Goal: Transaction & Acquisition: Purchase product/service

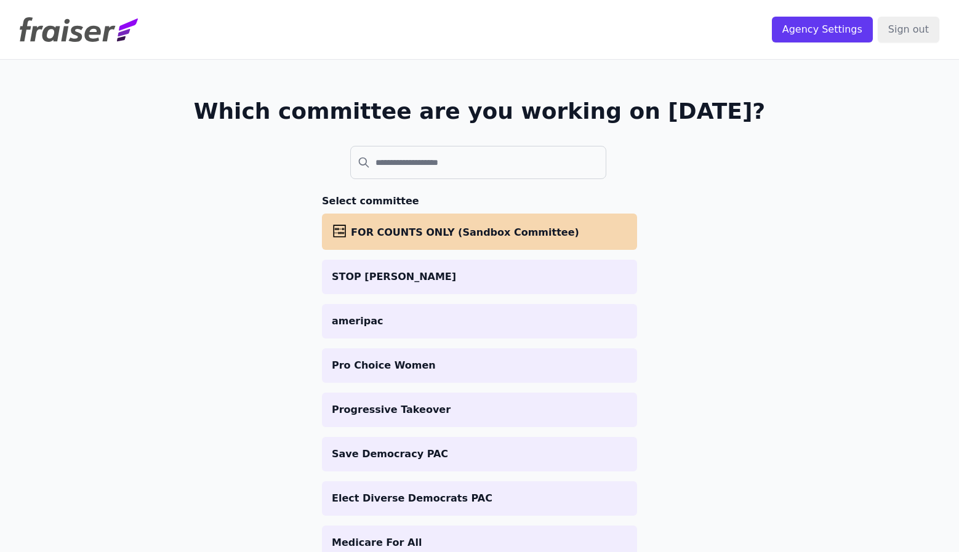
click at [420, 184] on div "Which committee are you working on today? Select committee abacus FOR COUNTS ON…" at bounding box center [479, 502] width 787 height 884
click at [420, 169] on input "search" at bounding box center [478, 162] width 256 height 33
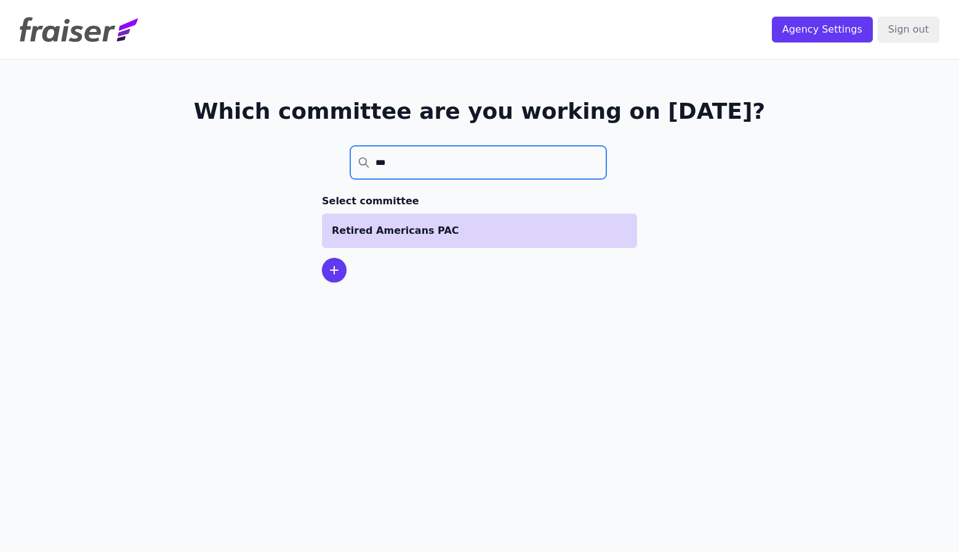
type input "***"
click at [377, 237] on p "Retired Americans PAC" at bounding box center [479, 230] width 295 height 15
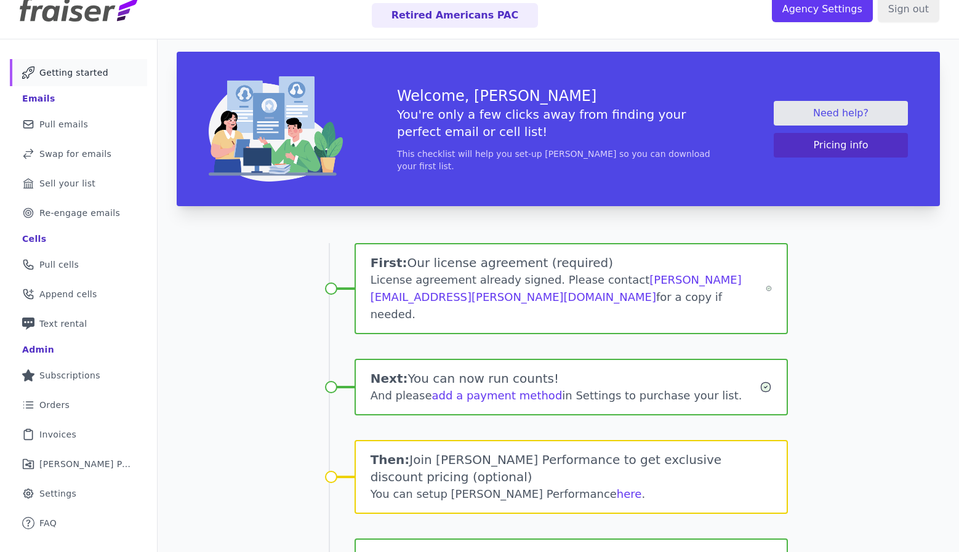
scroll to position [22, 0]
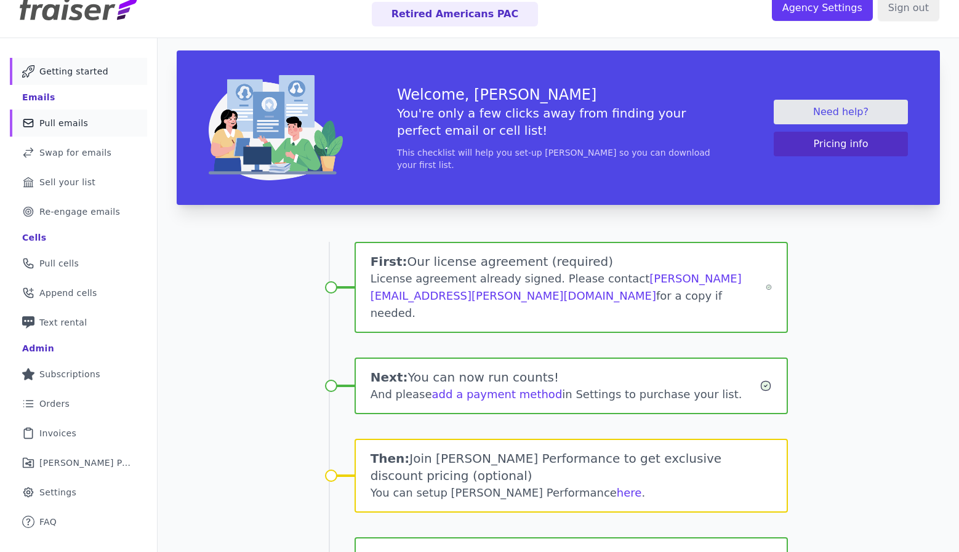
click at [57, 129] on span "Pull emails" at bounding box center [63, 123] width 49 height 12
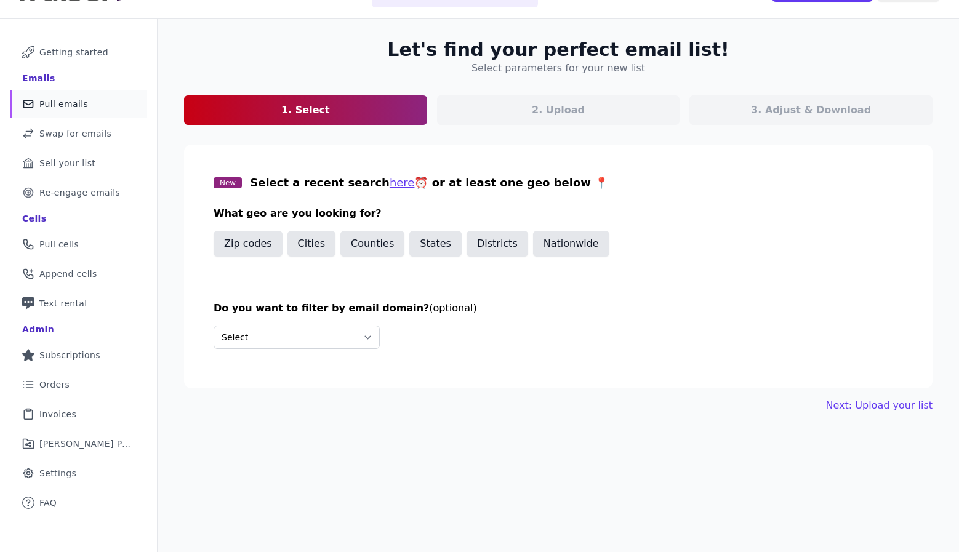
scroll to position [43, 0]
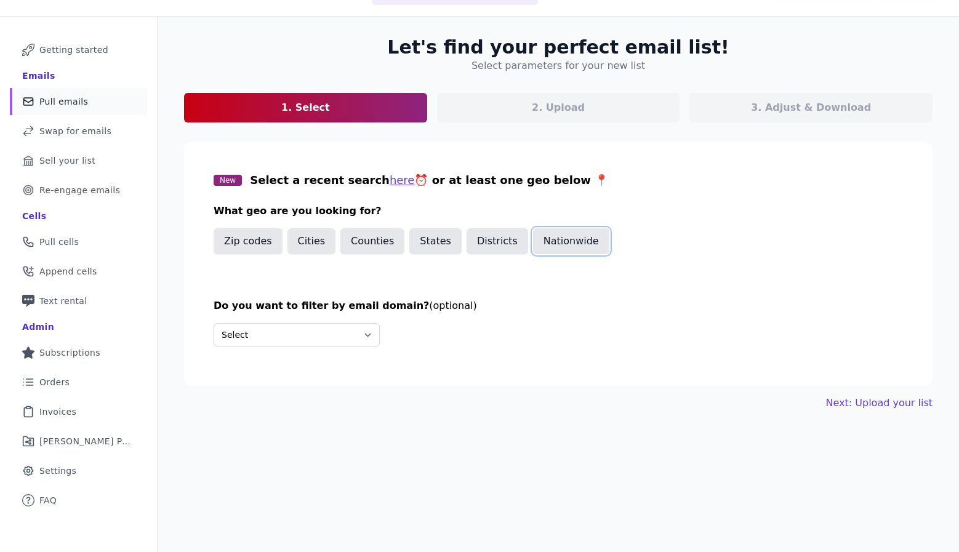
click at [546, 240] on button "Nationwide" at bounding box center [571, 241] width 76 height 26
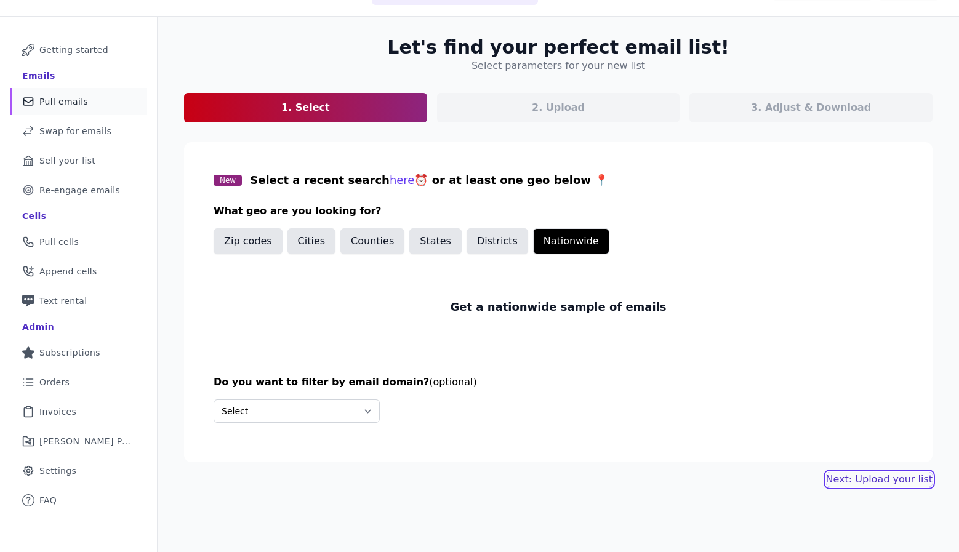
click at [877, 474] on link "Next: Upload your list" at bounding box center [879, 479] width 106 height 15
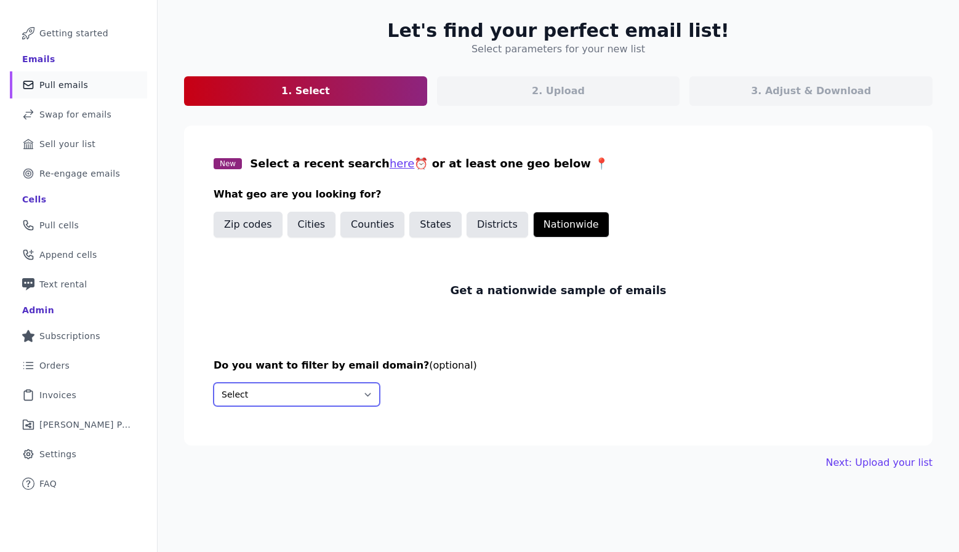
click at [329, 388] on select "Select Include only these domains Include none of these domains" at bounding box center [296, 394] width 166 height 23
select select "Exclude"
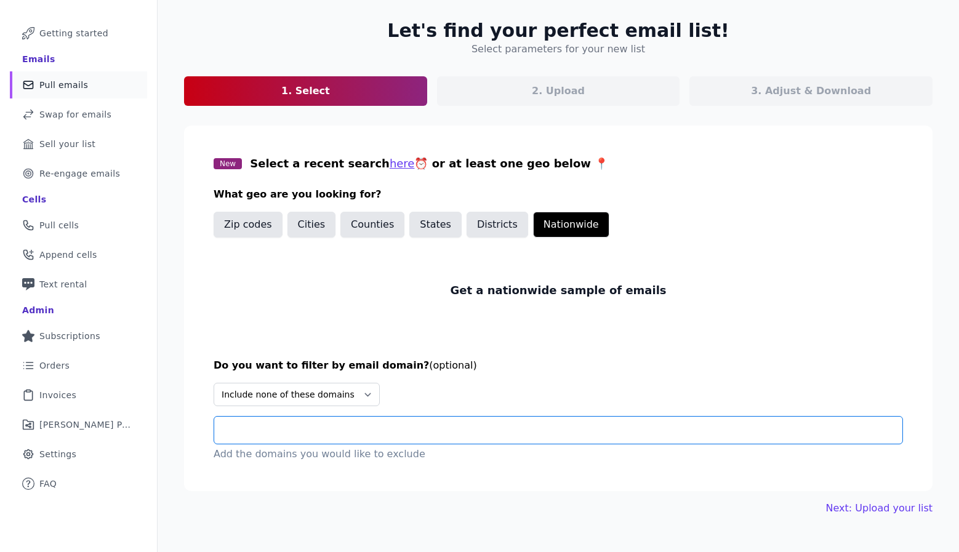
click at [298, 430] on input "text" at bounding box center [563, 430] width 678 height 15
click at [308, 435] on input "text" at bounding box center [563, 430] width 678 height 15
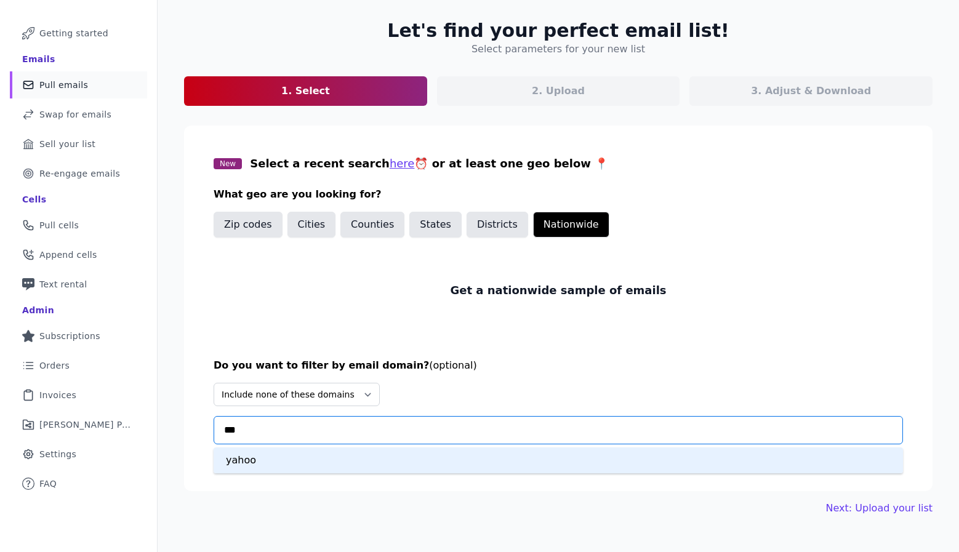
type input "****"
type input "***"
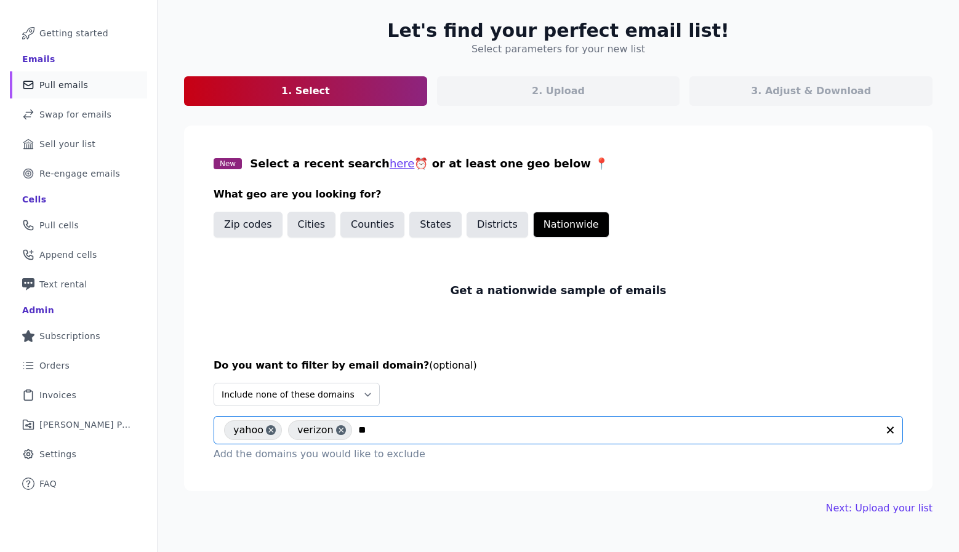
type input "***"
click at [409, 436] on input "text" at bounding box center [642, 430] width 471 height 15
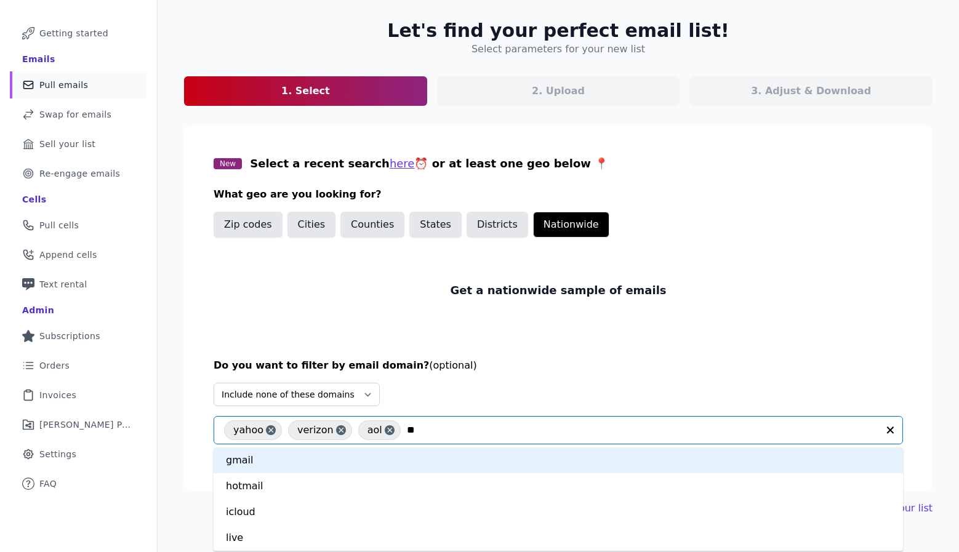
type input "***"
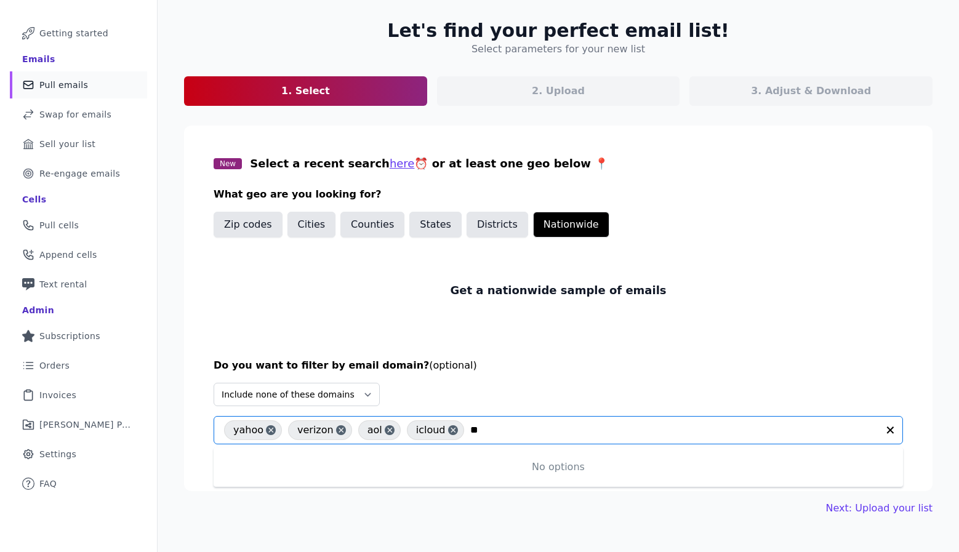
type input "*"
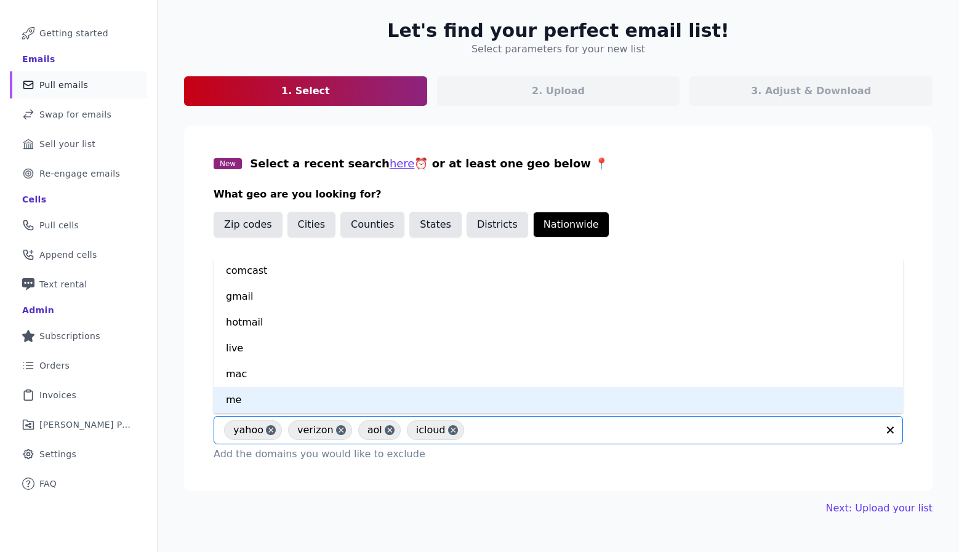
click at [629, 468] on section "New Select a recent search here ⏰ or at least one geo below 📍 What geo are you …" at bounding box center [558, 308] width 748 height 365
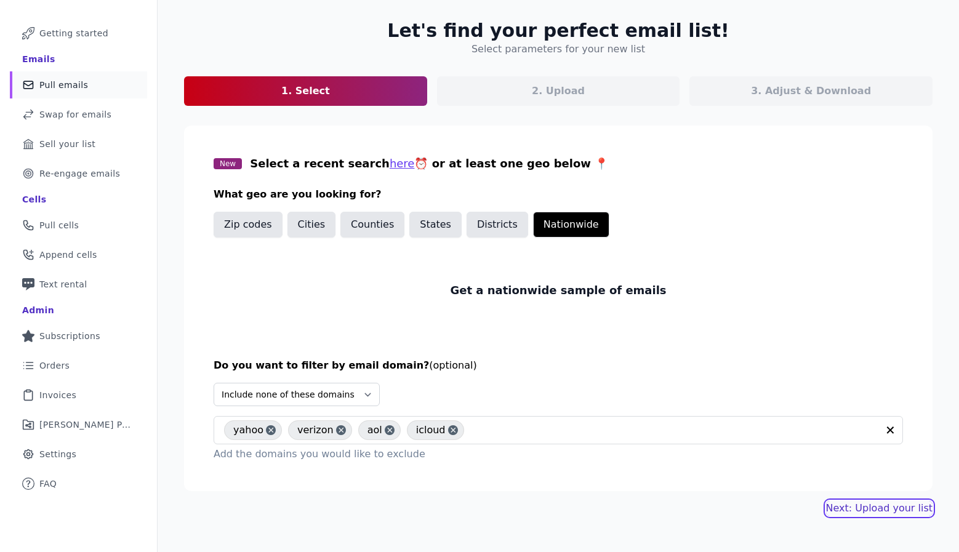
click at [845, 505] on link "Next: Upload your list" at bounding box center [879, 508] width 106 height 15
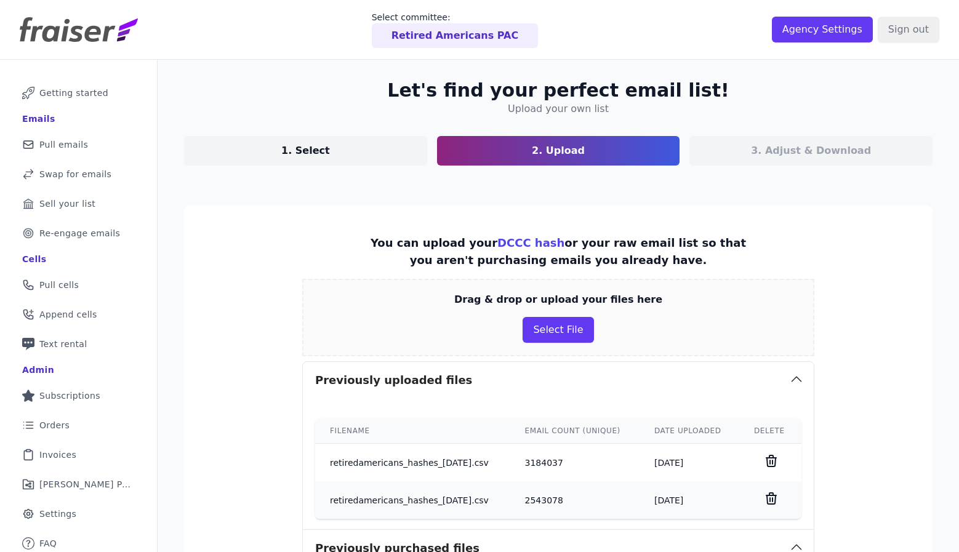
scroll to position [10, 0]
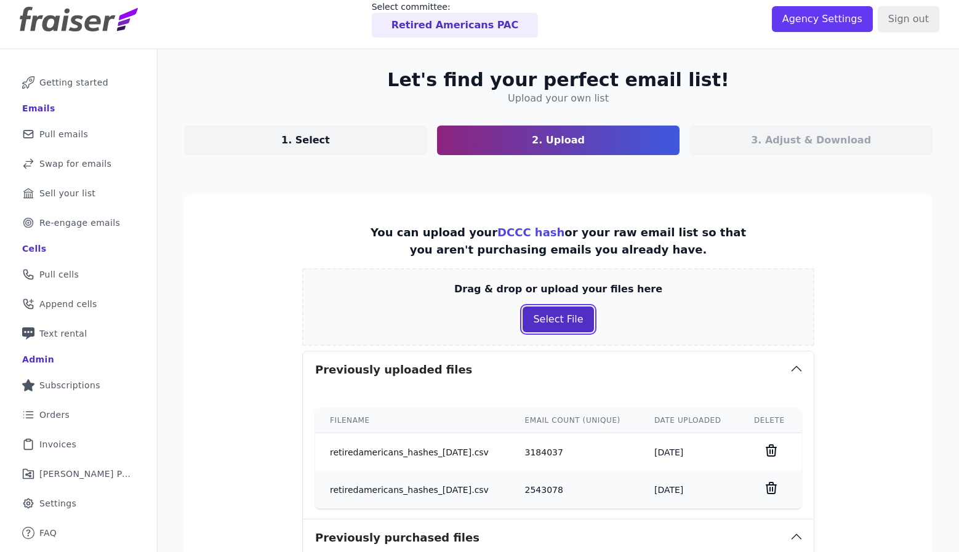
click at [562, 324] on button "Select File" at bounding box center [557, 319] width 71 height 26
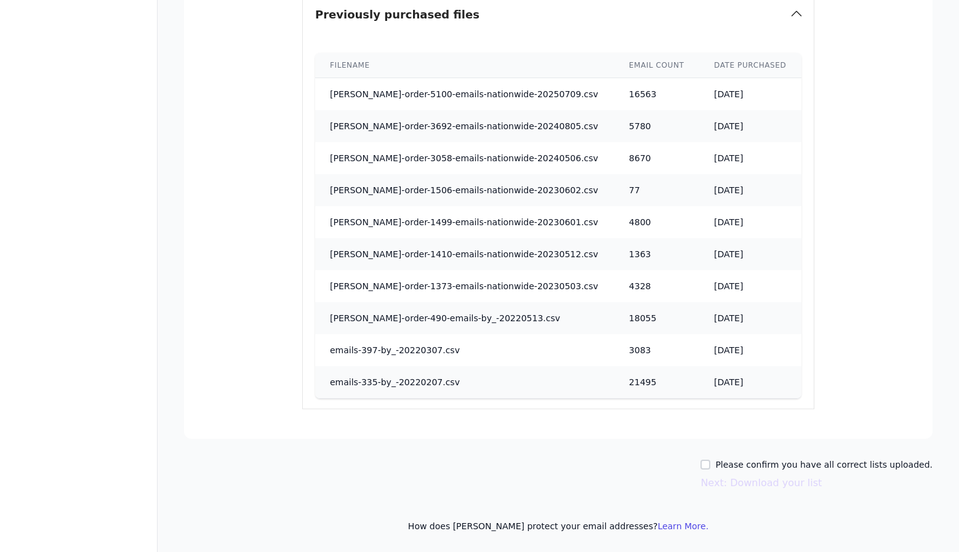
scroll to position [0, 0]
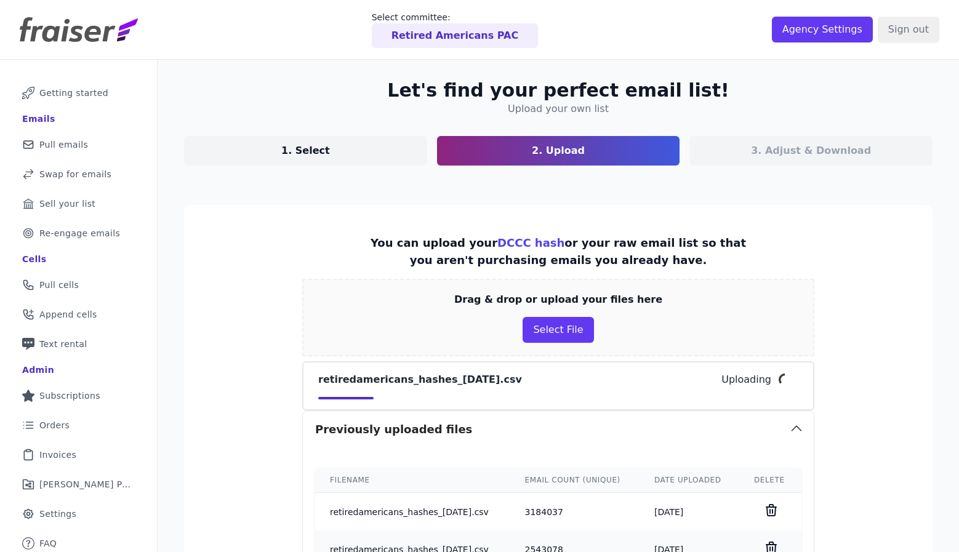
click at [374, 159] on link "1. Select" at bounding box center [305, 151] width 243 height 30
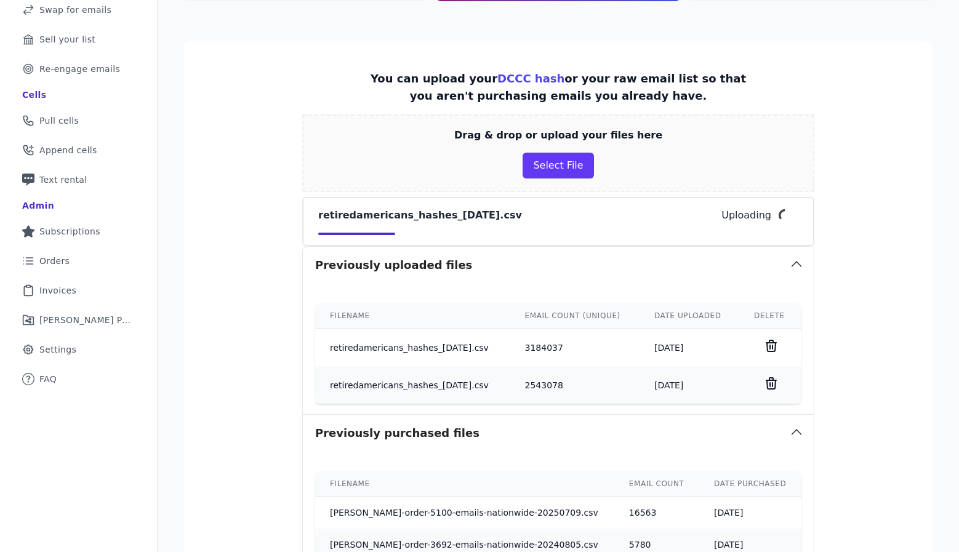
scroll to position [159, 0]
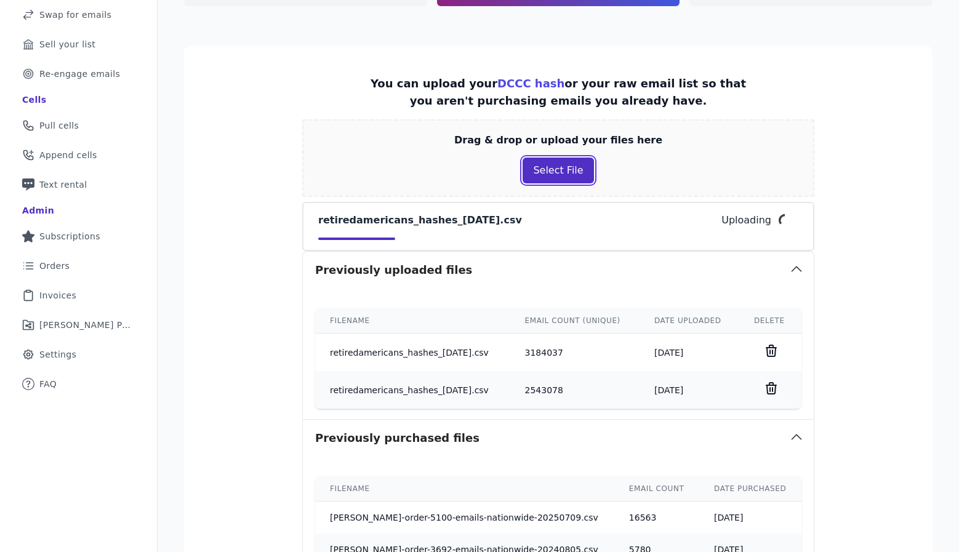
click at [557, 171] on button "Select File" at bounding box center [557, 170] width 71 height 26
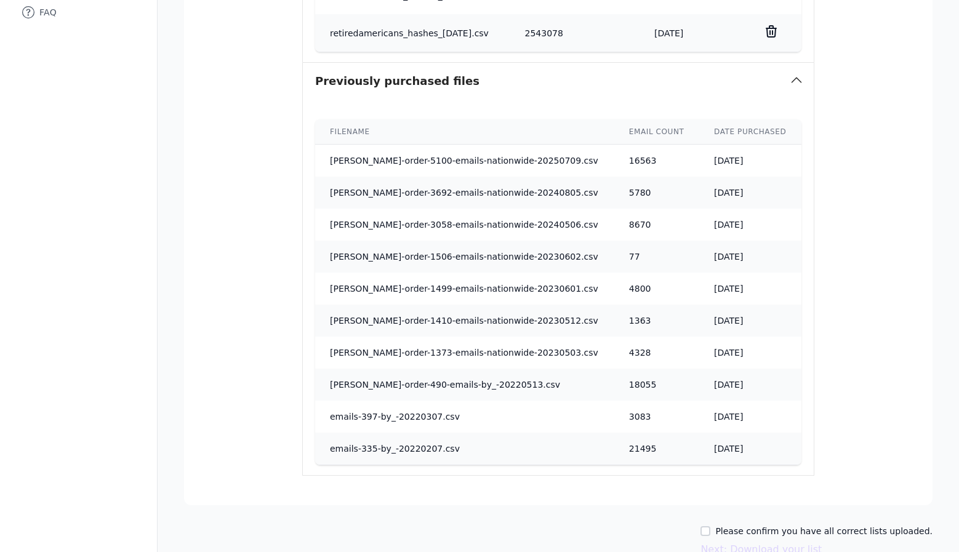
scroll to position [597, 0]
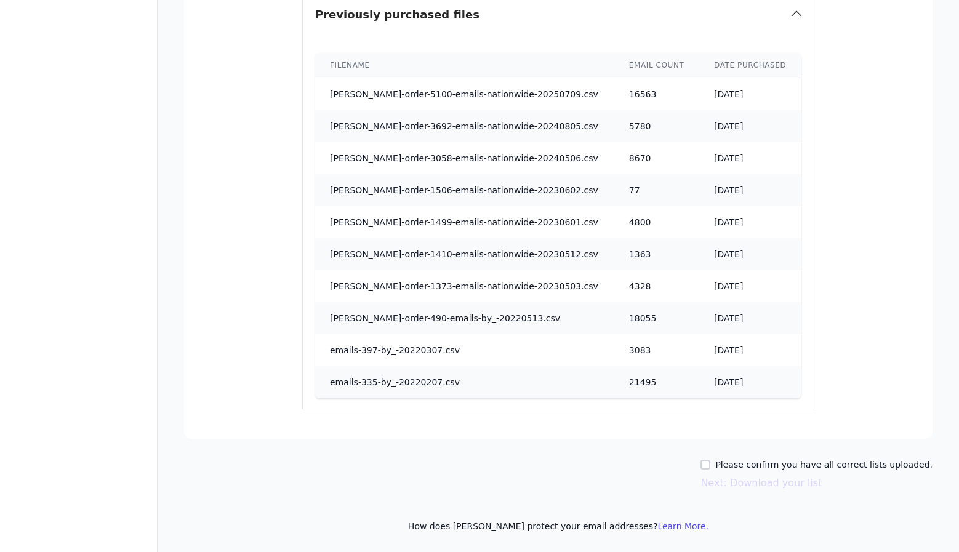
click at [762, 465] on label "Please confirm you have all correct lists uploaded." at bounding box center [823, 464] width 217 height 12
click at [710, 465] on input "Please confirm you have all correct lists uploaded." at bounding box center [705, 465] width 10 height 10
checkbox input "true"
click at [753, 484] on button "Next: Download your list" at bounding box center [760, 483] width 121 height 15
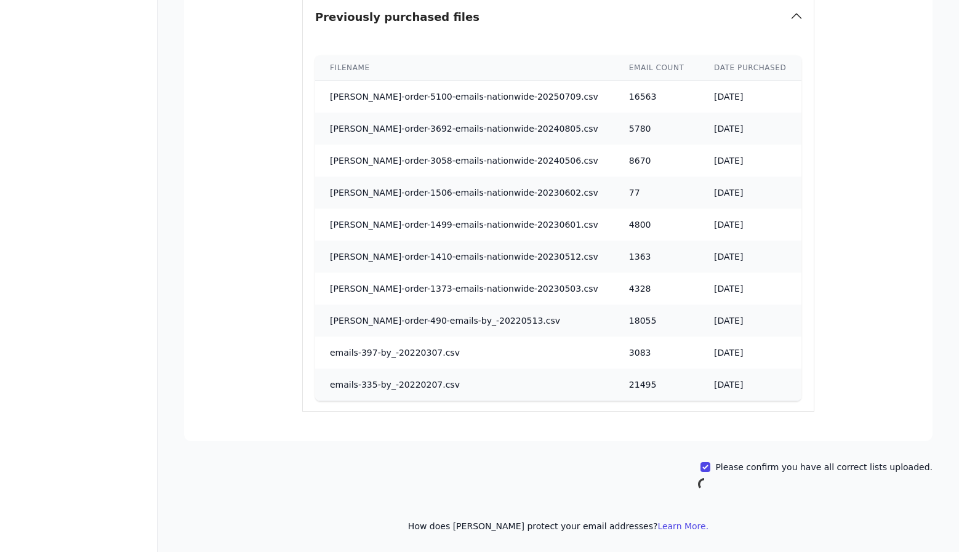
scroll to position [595, 0]
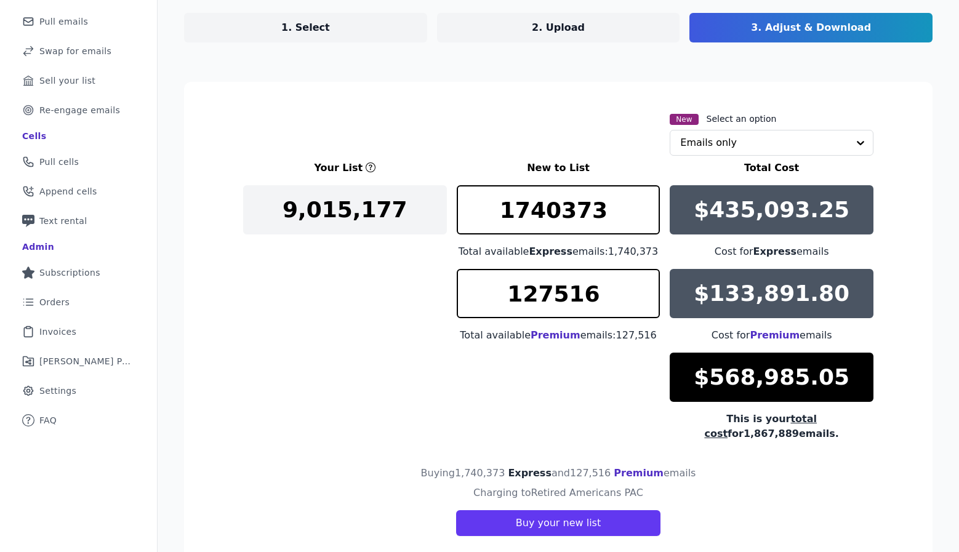
scroll to position [110, 0]
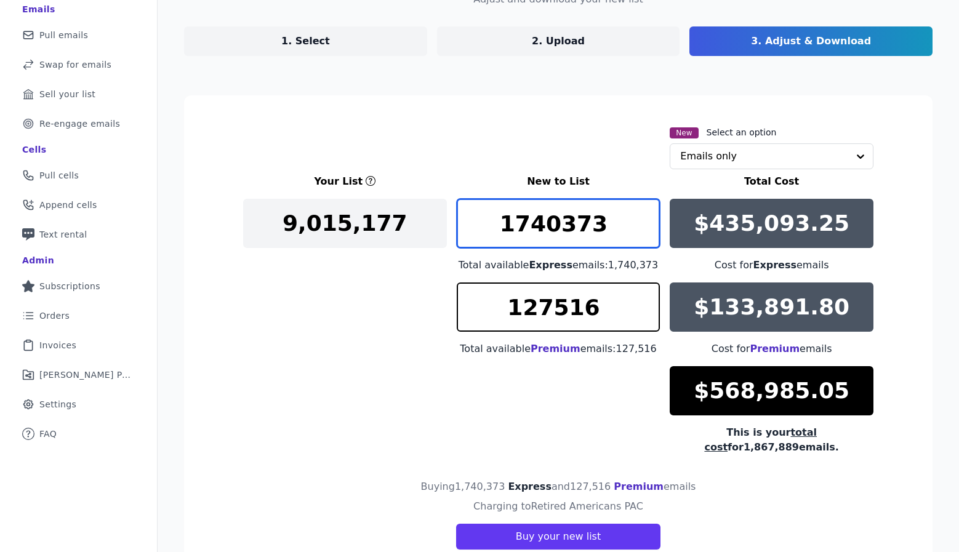
drag, startPoint x: 605, startPoint y: 228, endPoint x: 370, endPoint y: 228, distance: 235.6
click at [370, 228] on div "Your List New to List Total Cost 9,015,177 1740373 Total available Express emai…" at bounding box center [558, 314] width 630 height 281
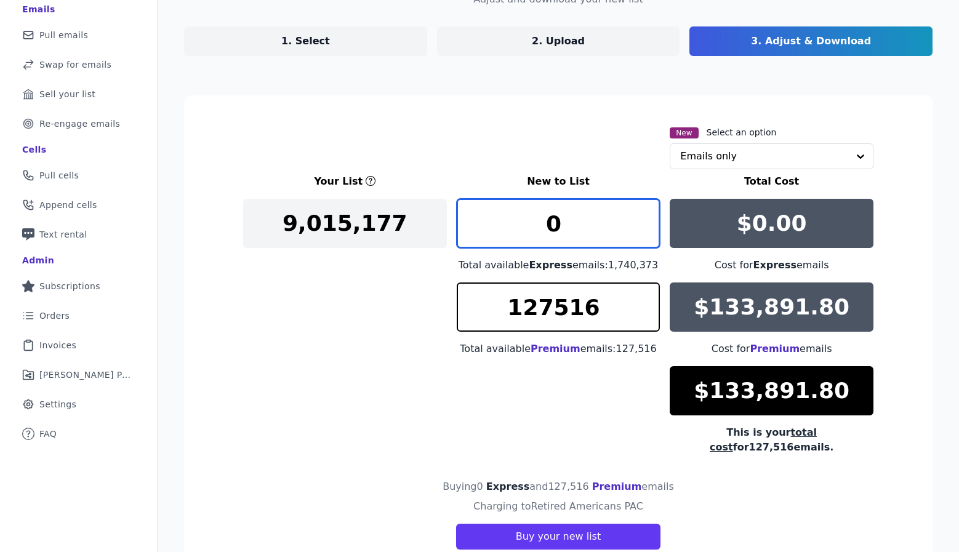
type input "0"
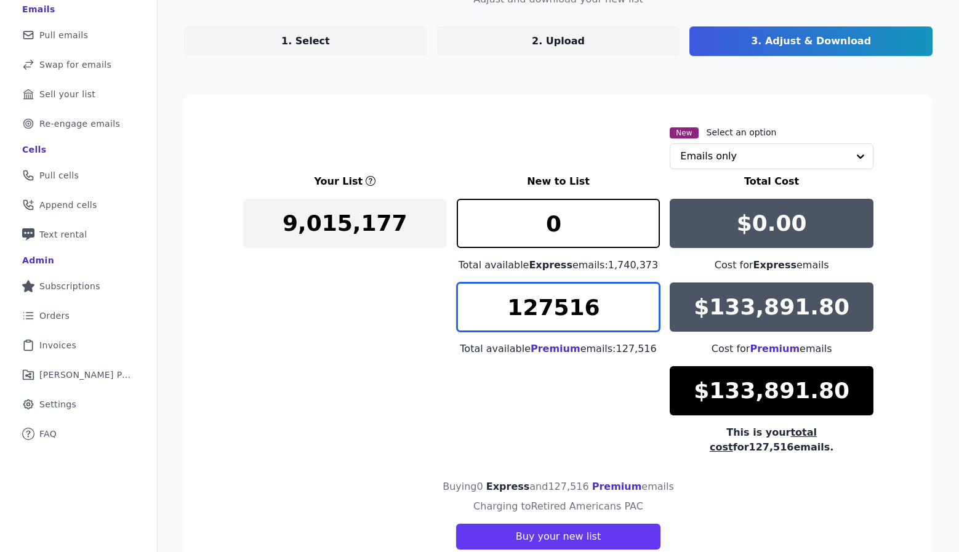
click at [565, 300] on input "127516" at bounding box center [558, 306] width 204 height 49
click at [311, 38] on p "1. Select" at bounding box center [305, 41] width 49 height 15
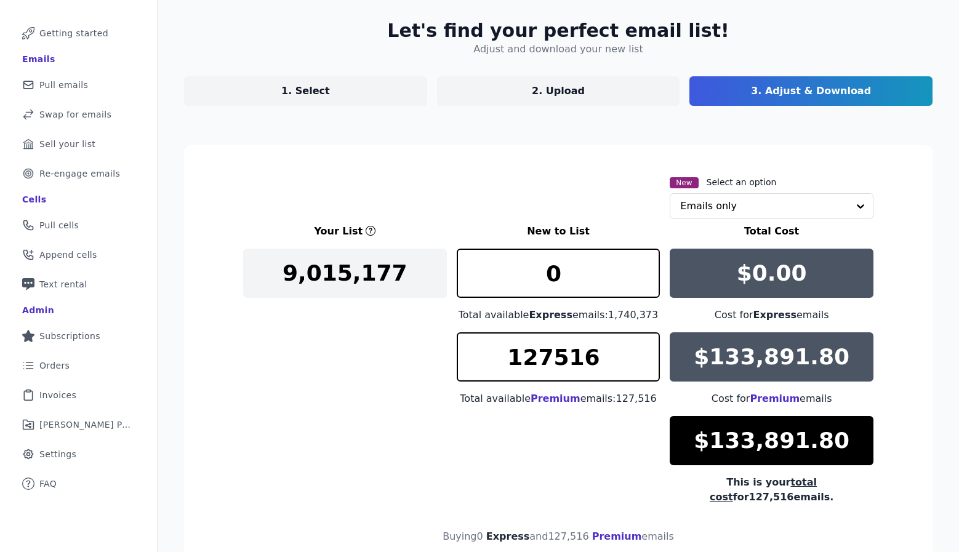
select select "Exclude"
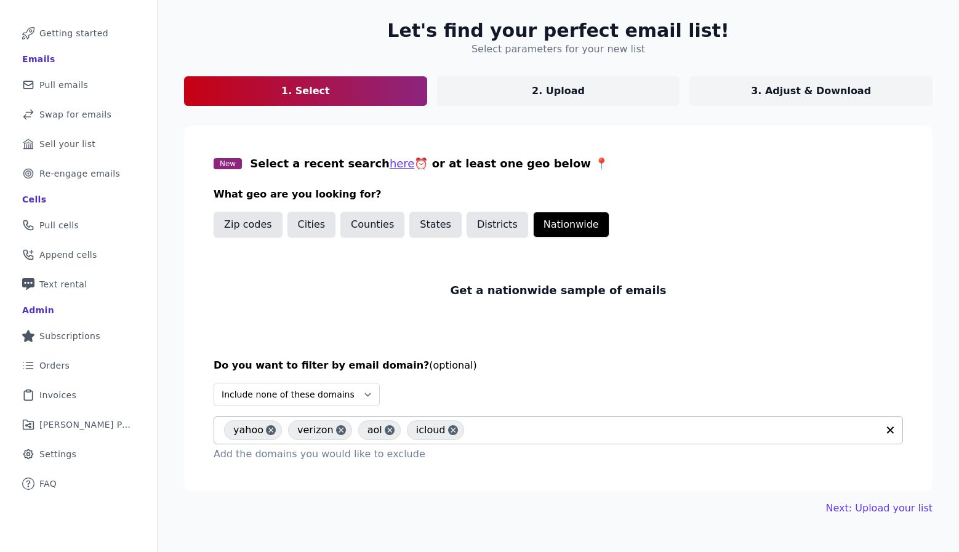
click at [501, 423] on input "text" at bounding box center [674, 430] width 408 height 15
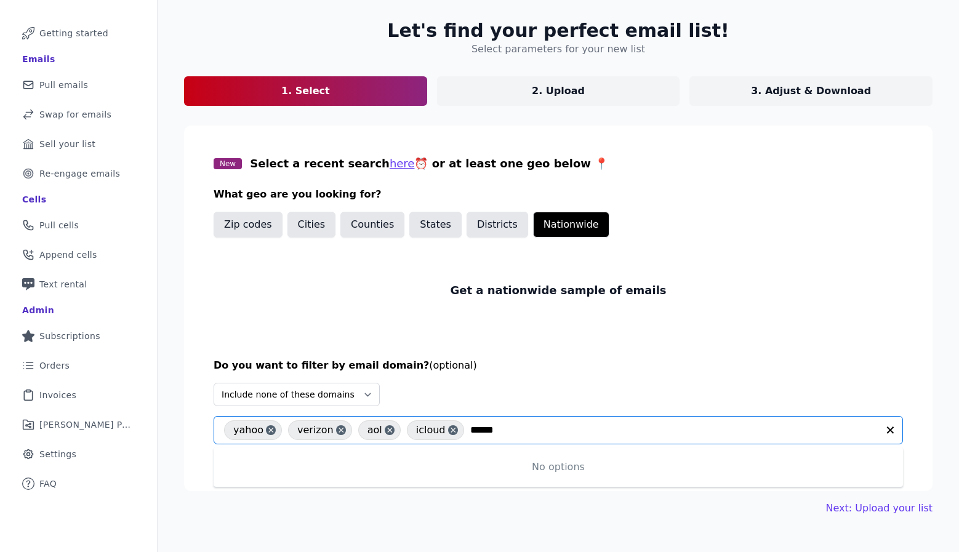
type input "******"
click at [496, 434] on input "text" at bounding box center [674, 430] width 408 height 15
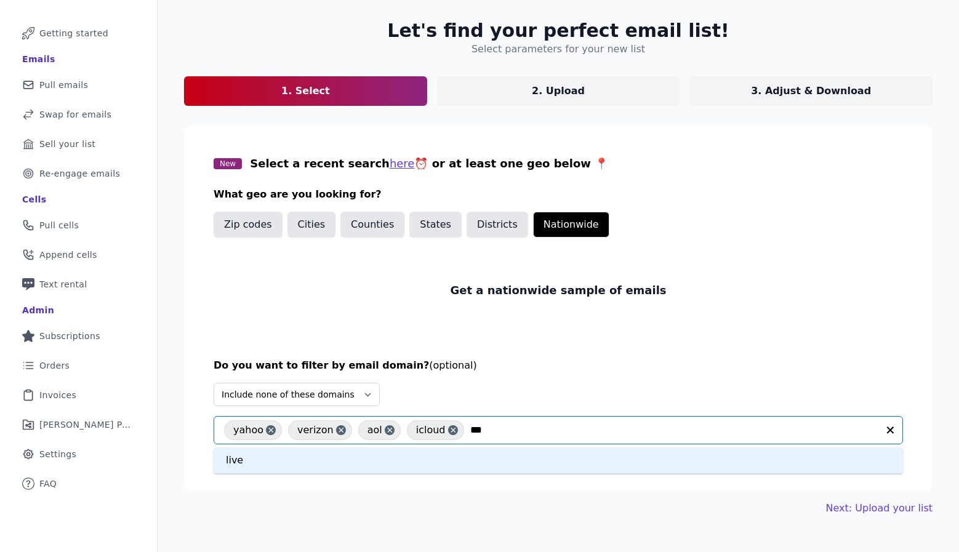
type input "****"
type input "***"
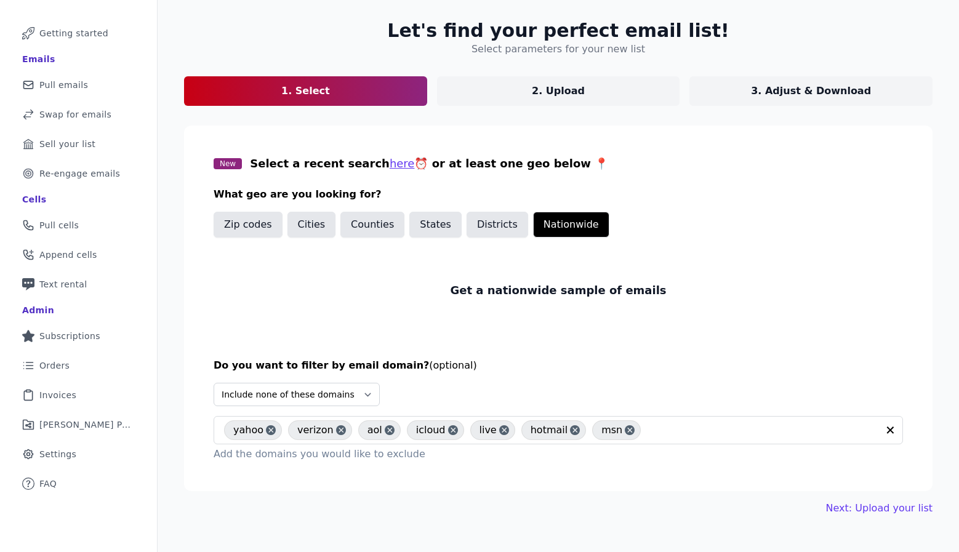
click at [521, 324] on div "Get a nationwide sample of emails" at bounding box center [557, 290] width 689 height 76
click at [846, 506] on link "Next: Upload your list" at bounding box center [879, 508] width 106 height 15
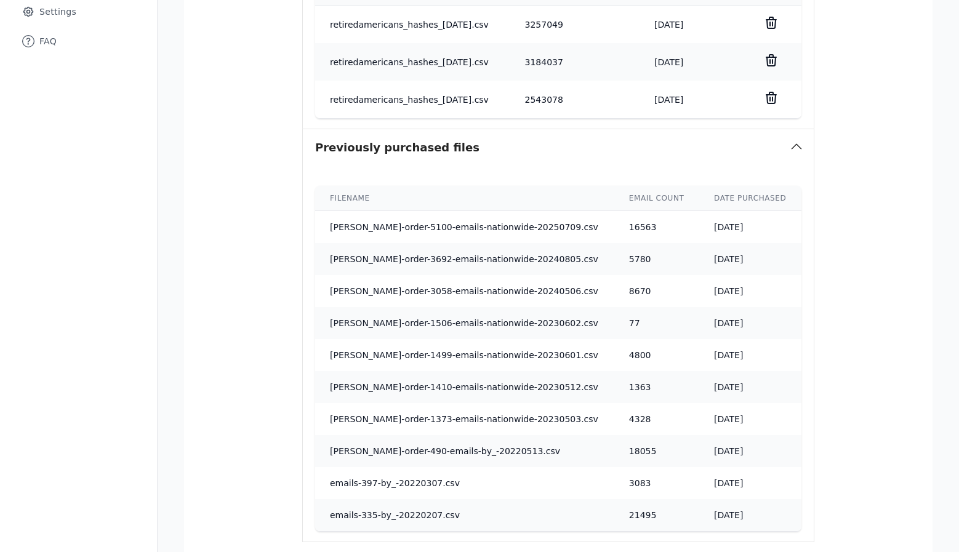
scroll to position [635, 0]
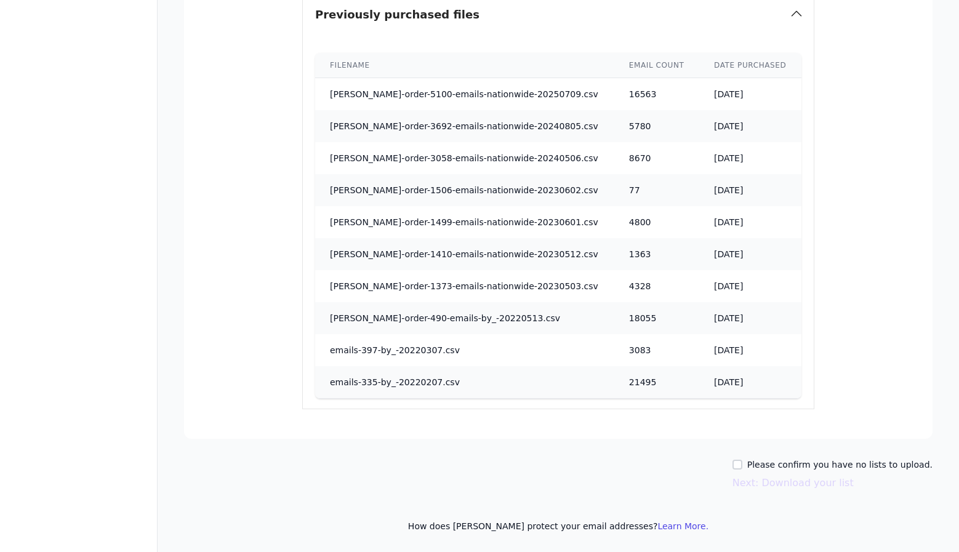
click at [786, 463] on label "Please confirm you have no lists to upload." at bounding box center [839, 464] width 185 height 12
click at [742, 463] on input "Please confirm you have no lists to upload." at bounding box center [737, 465] width 10 height 10
checkbox input "true"
click at [792, 483] on button "Next: Download your list" at bounding box center [792, 483] width 121 height 15
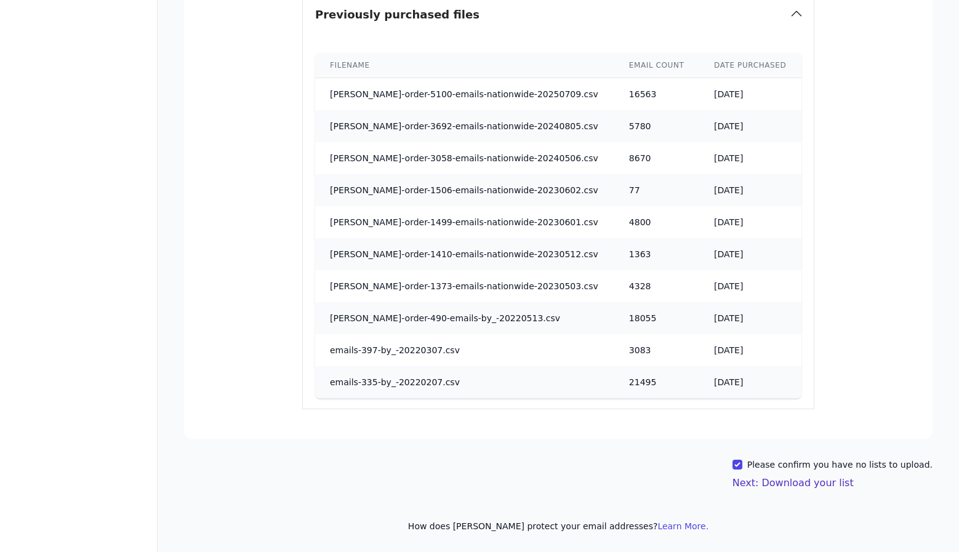
scroll to position [632, 0]
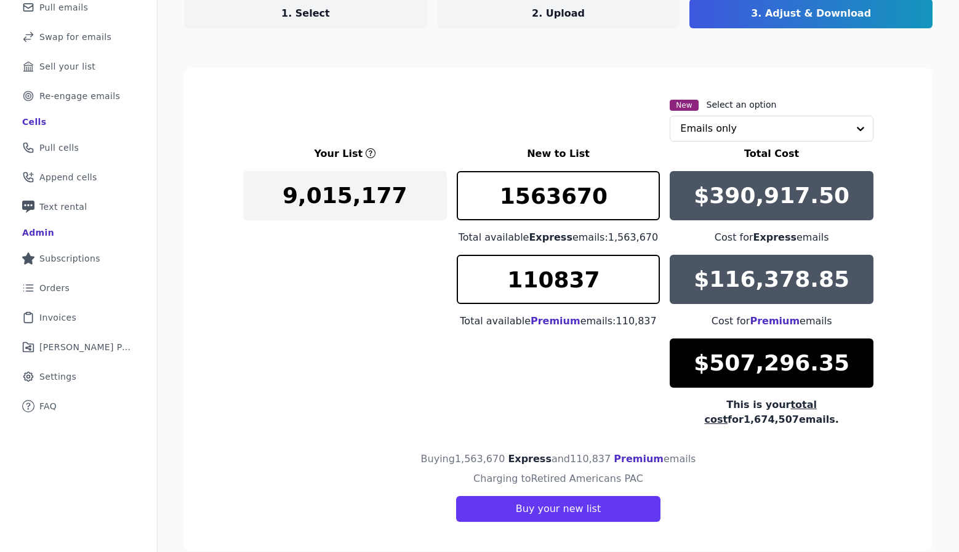
scroll to position [138, 0]
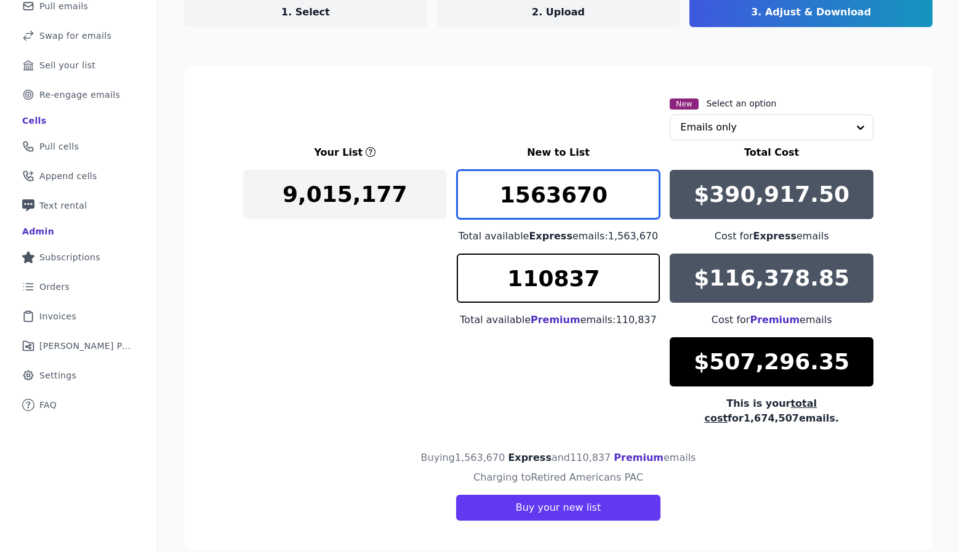
drag, startPoint x: 604, startPoint y: 201, endPoint x: 387, endPoint y: 200, distance: 216.6
click at [387, 200] on div "Your List New to List Total Cost 9,015,177 1563670 Total available Express emai…" at bounding box center [558, 285] width 630 height 281
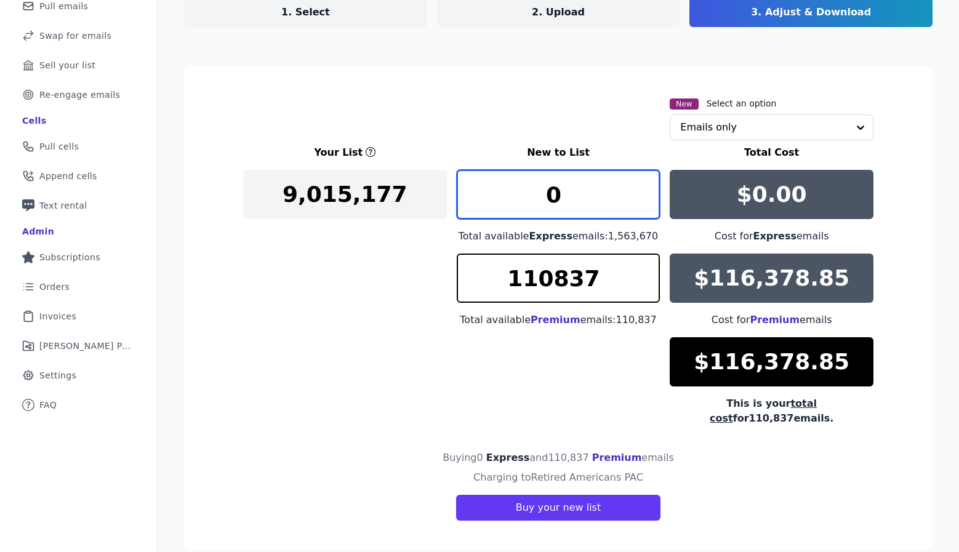
type input "0"
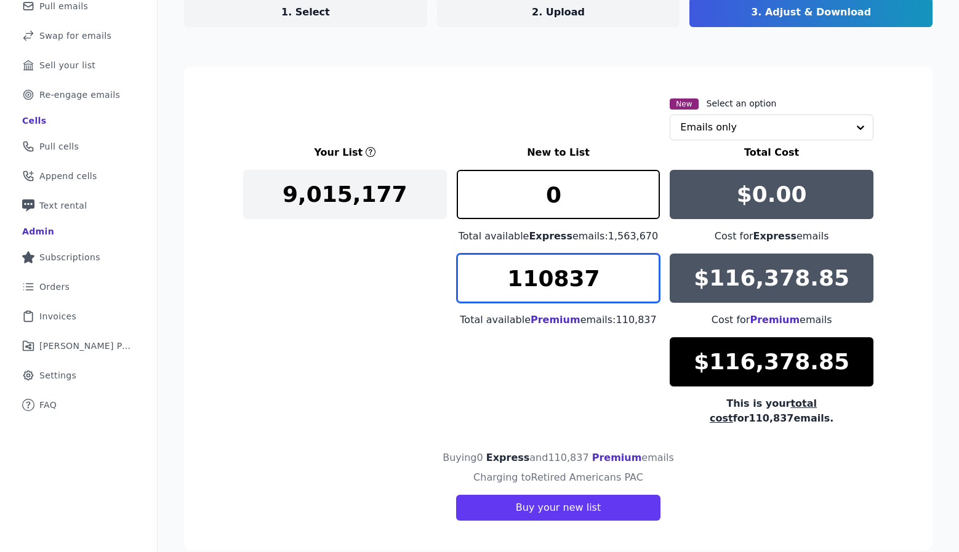
click at [600, 280] on input "110837" at bounding box center [558, 277] width 204 height 49
click at [542, 281] on input "11083" at bounding box center [558, 277] width 204 height 49
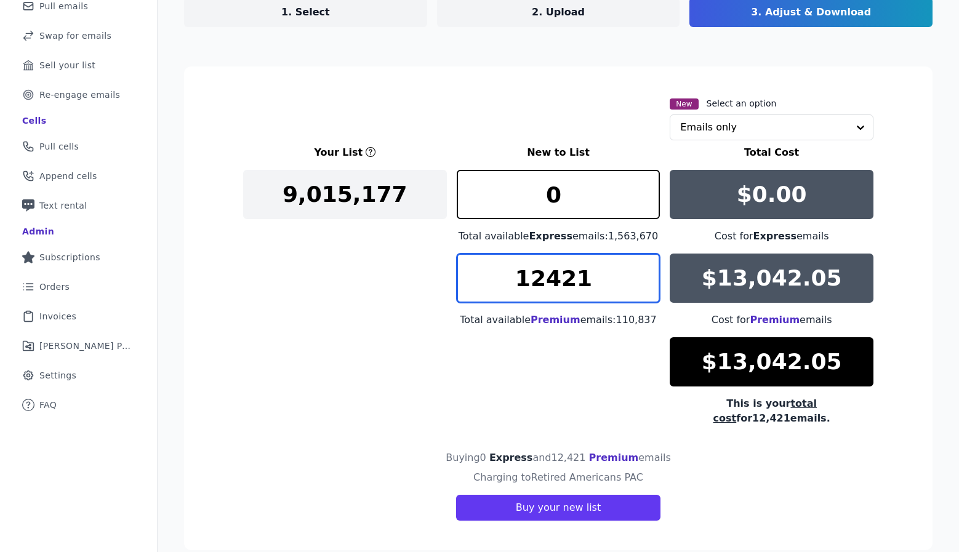
type input "12422"
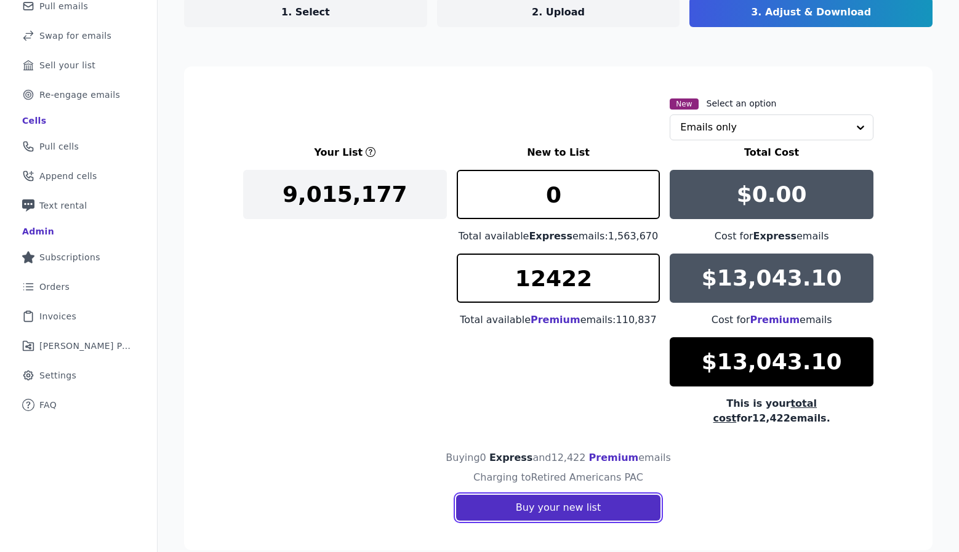
click at [519, 495] on button "Buy your new list" at bounding box center [558, 508] width 204 height 26
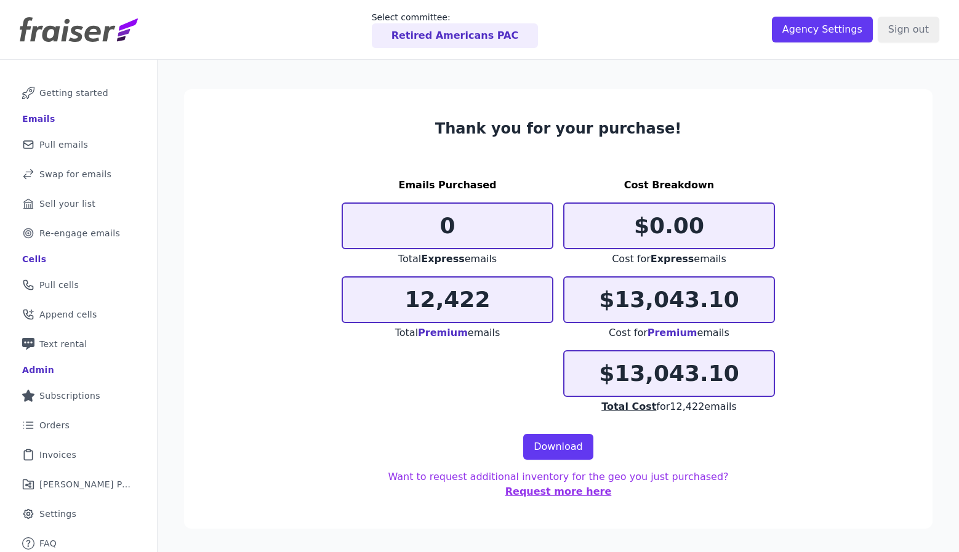
scroll to position [4, 0]
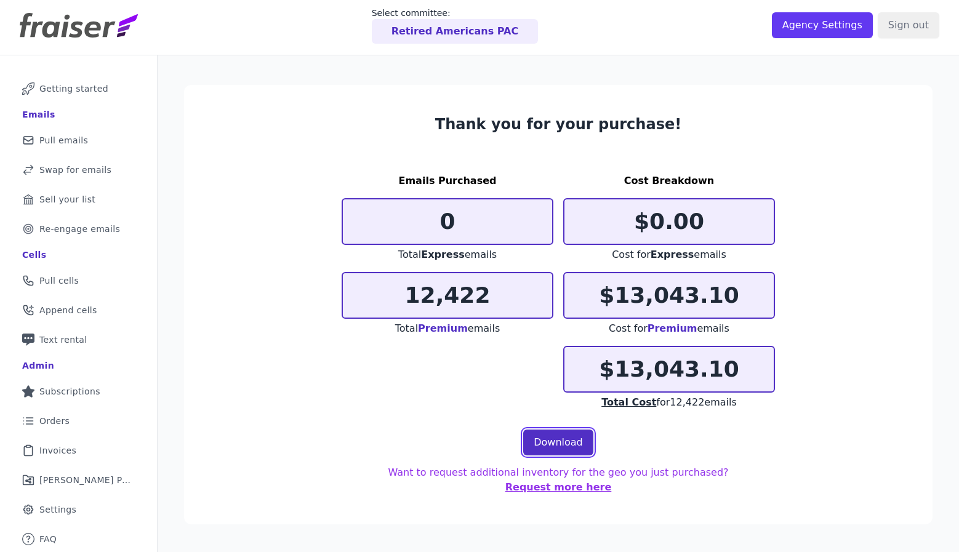
click at [543, 446] on link "Download" at bounding box center [558, 442] width 70 height 26
